Goal: Entertainment & Leisure: Consume media (video, audio)

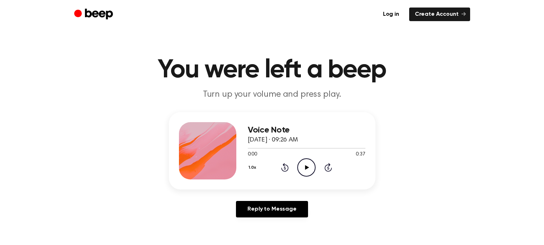
click at [308, 169] on icon "Play Audio" at bounding box center [306, 167] width 18 height 18
click at [281, 171] on icon "Rewind 5 seconds" at bounding box center [285, 167] width 8 height 9
click at [282, 171] on icon "Rewind 5 seconds" at bounding box center [285, 167] width 8 height 9
click at [285, 170] on icon "Rewind 5 seconds" at bounding box center [285, 167] width 8 height 9
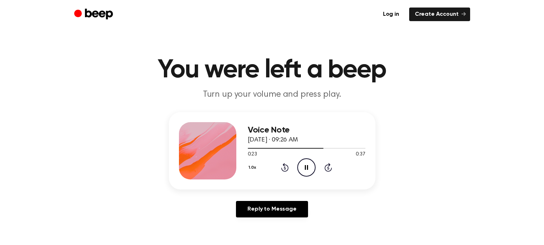
click at [307, 169] on icon "Pause Audio" at bounding box center [306, 167] width 18 height 18
click at [283, 167] on icon "Rewind 5 seconds" at bounding box center [285, 167] width 8 height 9
click at [300, 168] on icon "Play Audio" at bounding box center [306, 167] width 18 height 18
click at [283, 167] on icon "Rewind 5 seconds" at bounding box center [285, 167] width 8 height 9
click at [285, 169] on icon "Rewind 5 seconds" at bounding box center [285, 167] width 8 height 9
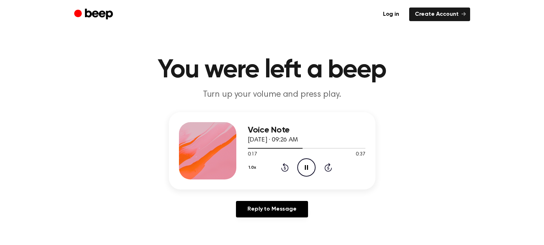
click at [303, 165] on icon "Pause Audio" at bounding box center [306, 167] width 18 height 18
click at [404, 124] on div "Voice Note [DATE] · 09:26 AM 0:17 0:37 Your browser does not support the [objec…" at bounding box center [272, 167] width 527 height 111
click at [310, 170] on icon "Play Audio" at bounding box center [306, 167] width 18 height 18
click at [310, 170] on icon "Pause Audio" at bounding box center [306, 167] width 18 height 18
